Goal: Task Accomplishment & Management: Manage account settings

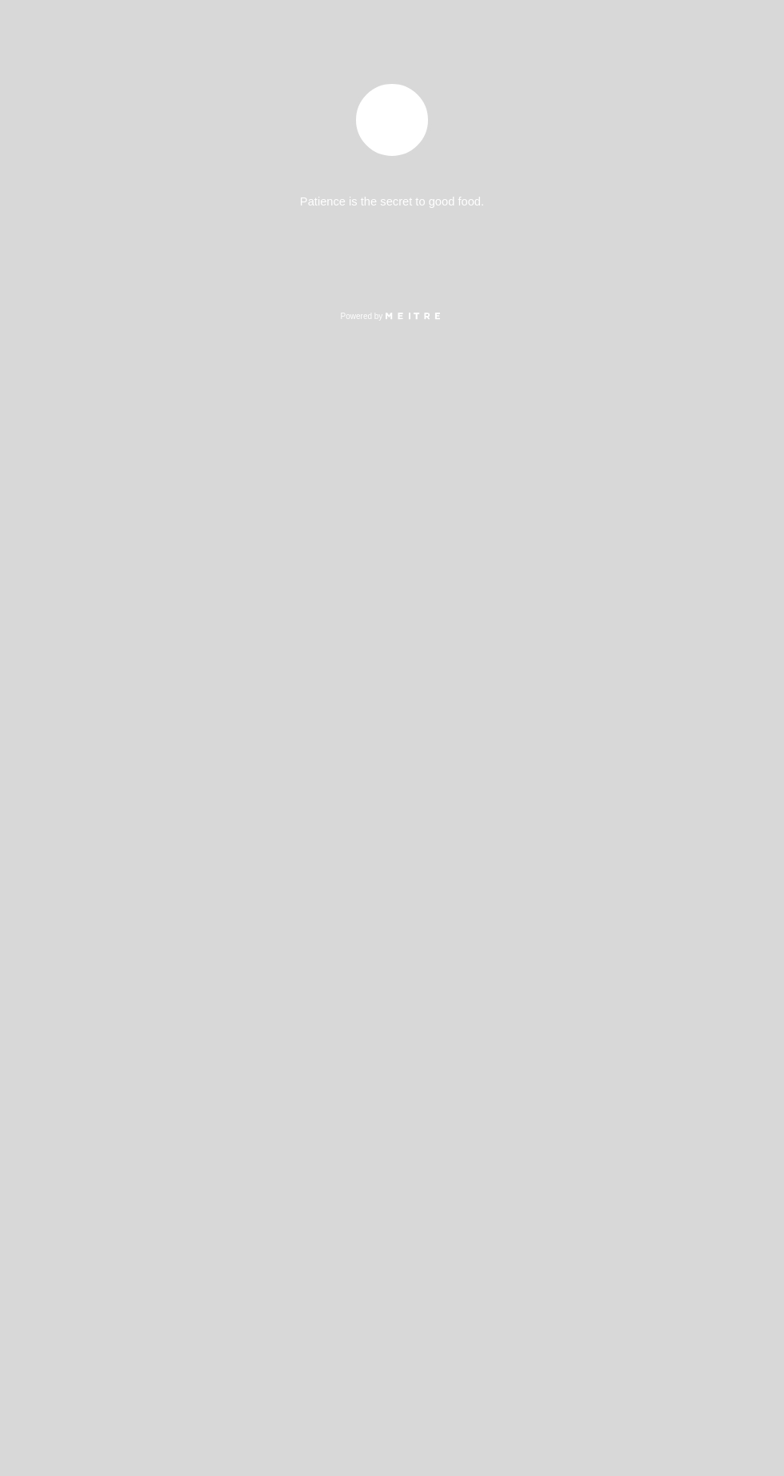
select select "es"
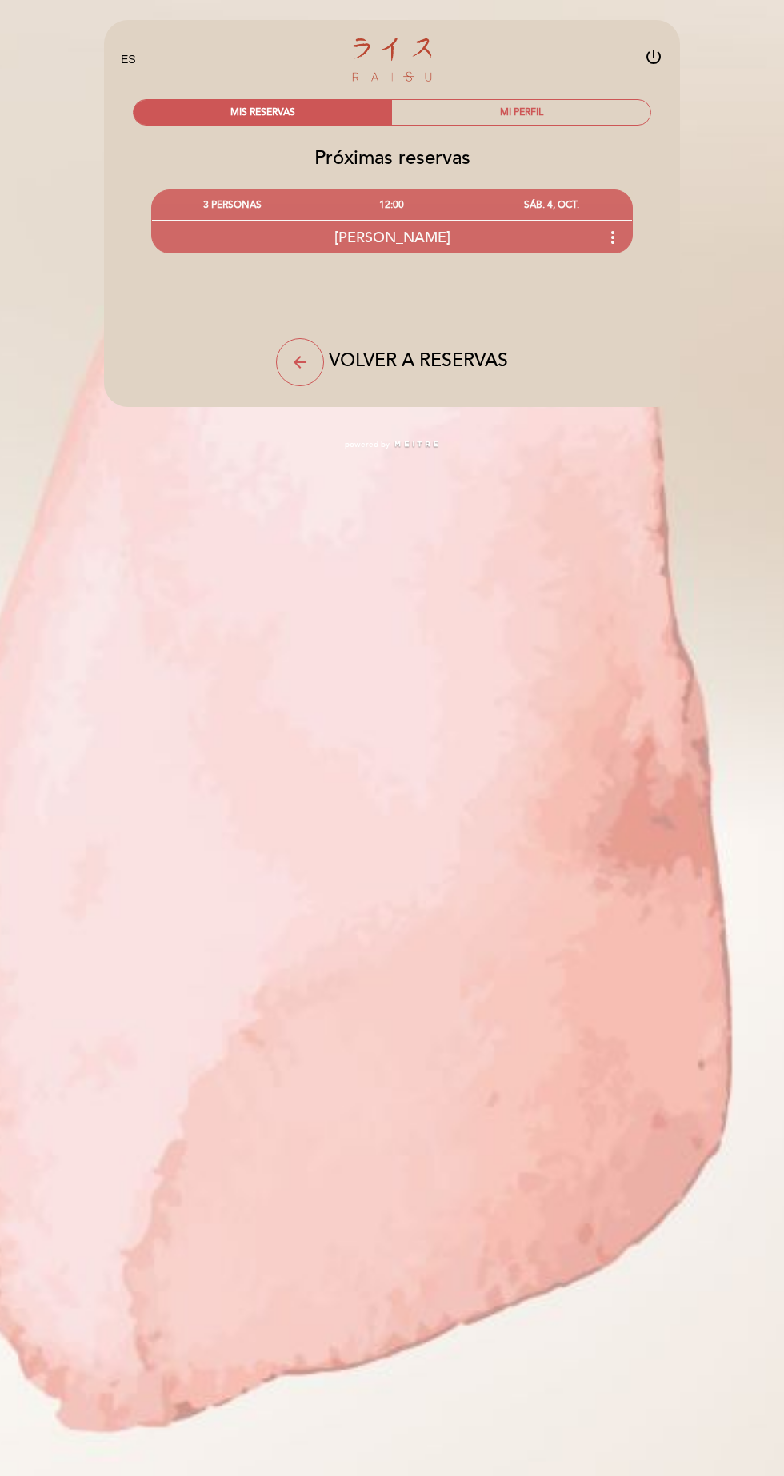
click at [614, 237] on icon "more_vert" at bounding box center [612, 237] width 19 height 19
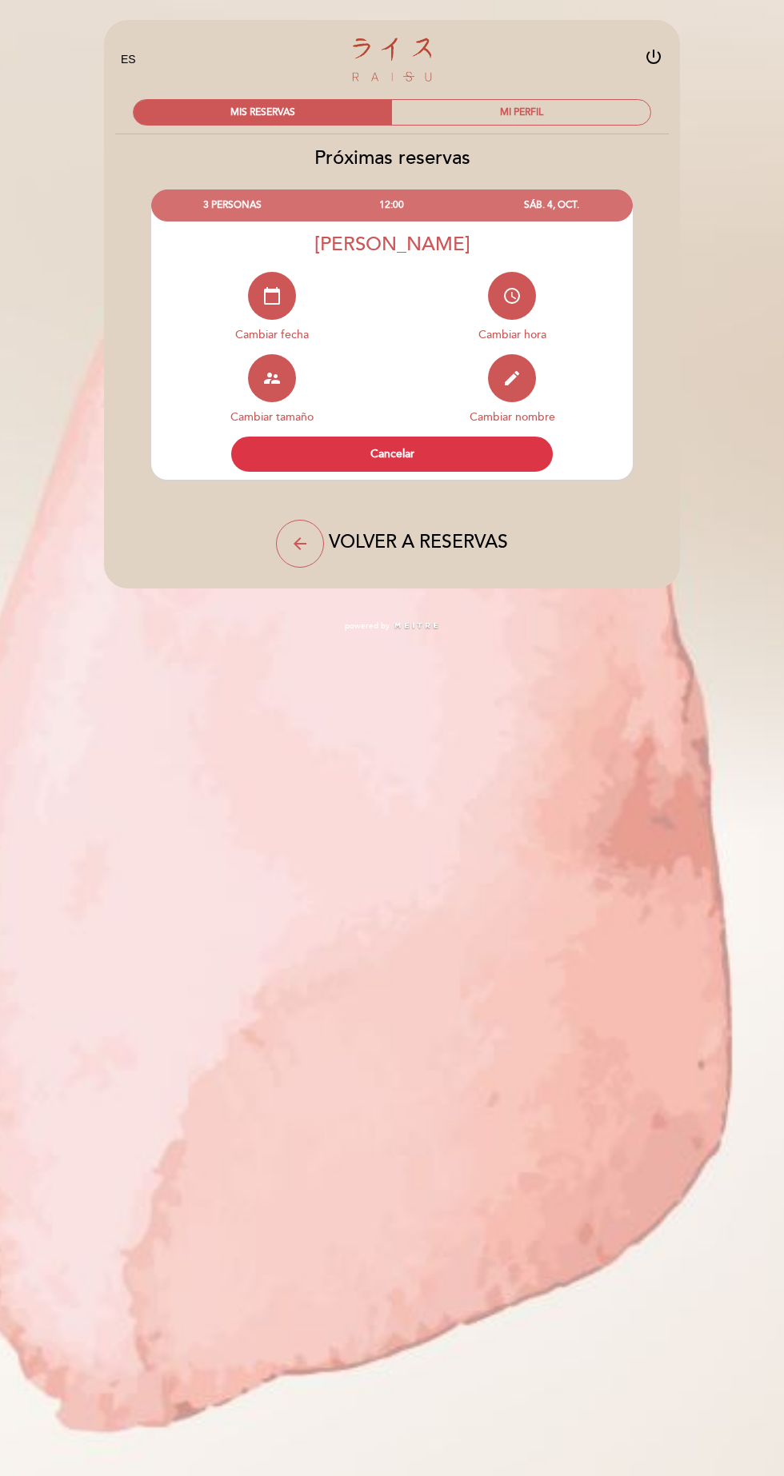
click at [422, 445] on button "Cancelar" at bounding box center [391, 454] width 321 height 35
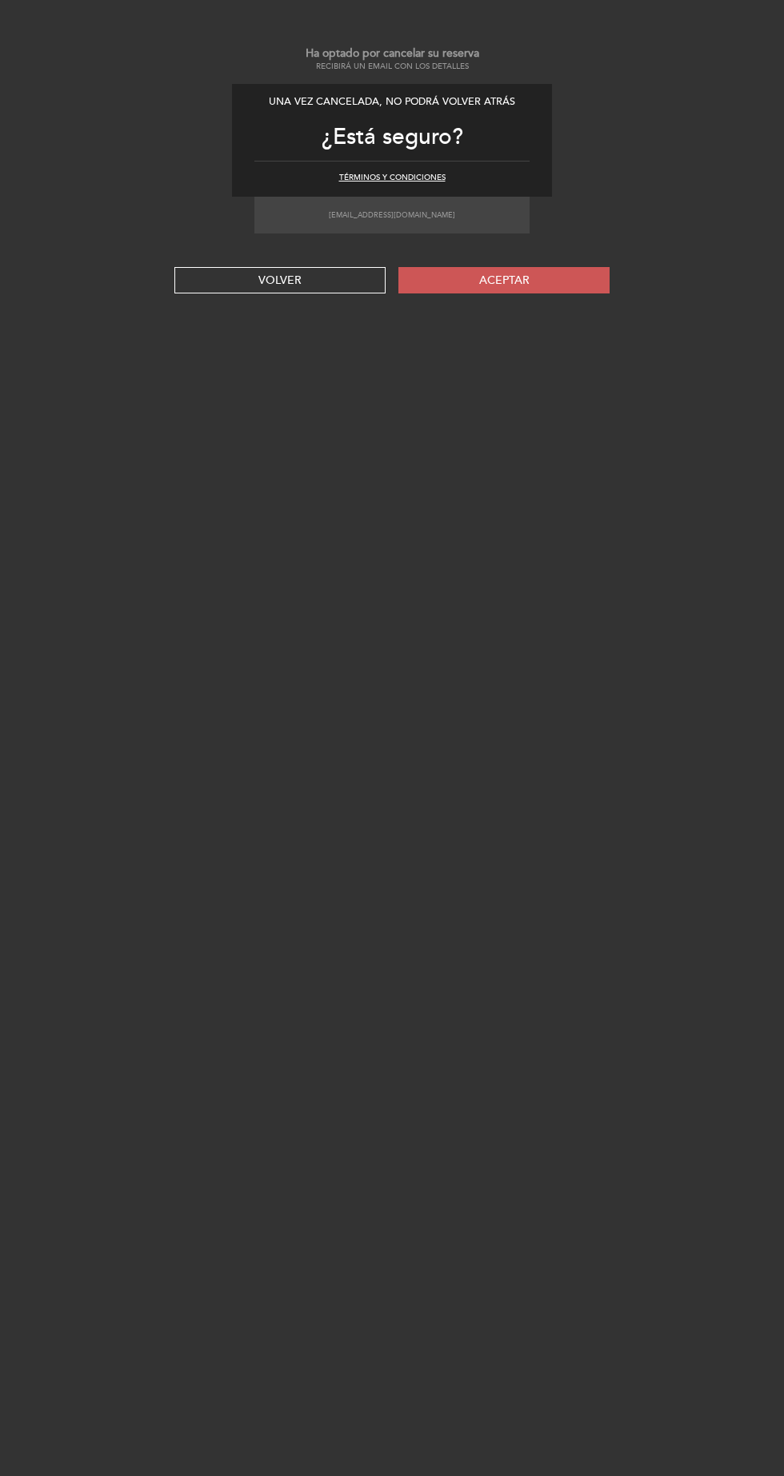
click at [549, 275] on button "Aceptar" at bounding box center [503, 280] width 211 height 26
